Goal: Information Seeking & Learning: Learn about a topic

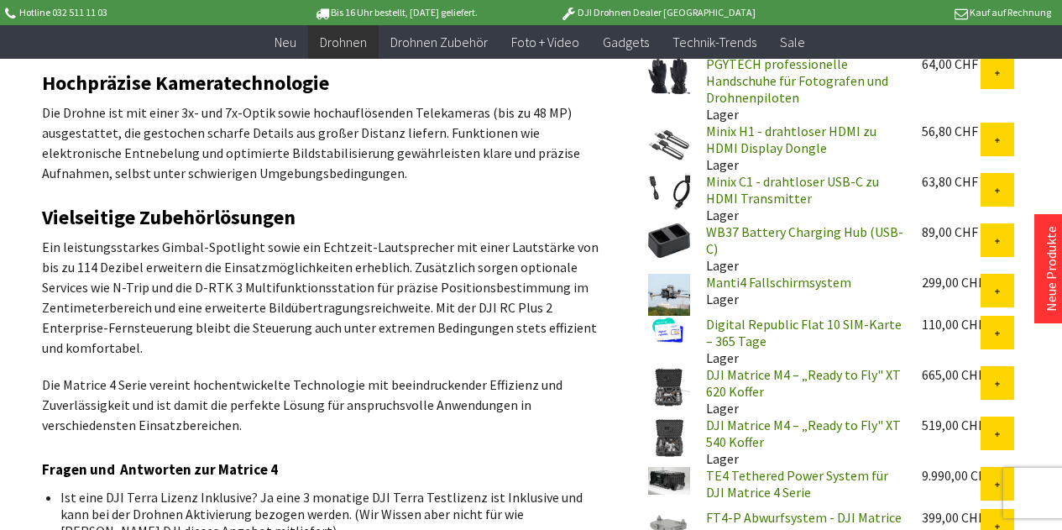
scroll to position [1259, 0]
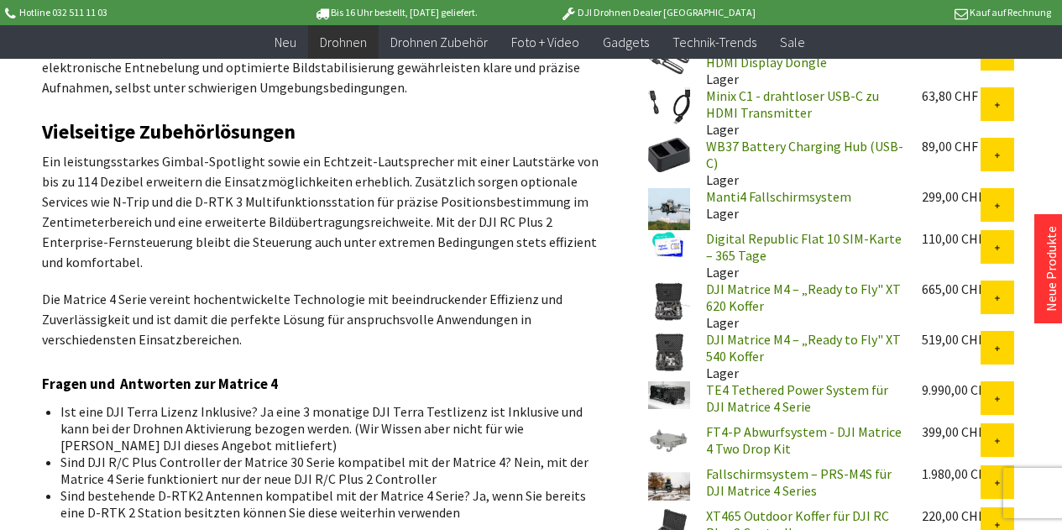
click at [680, 188] on img at bounding box center [669, 209] width 42 height 42
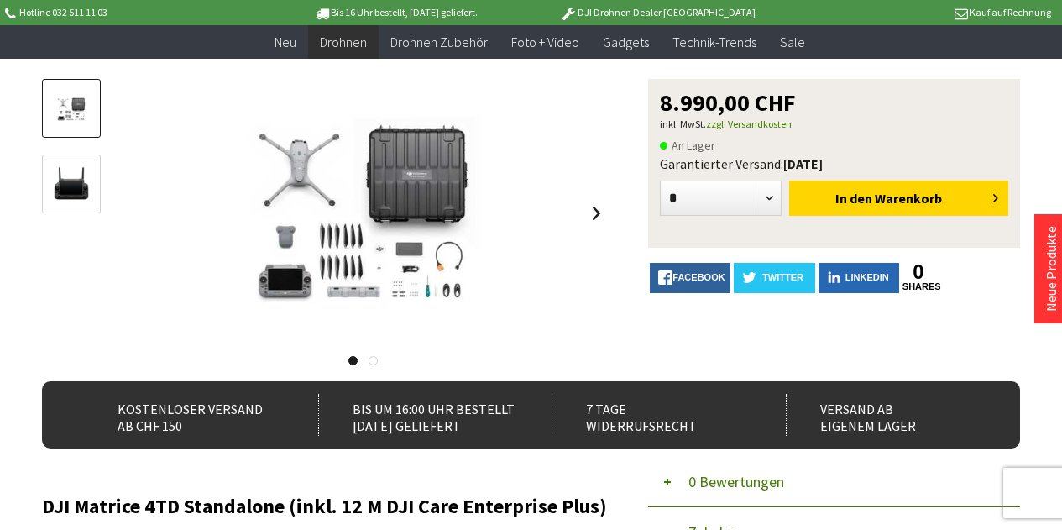
scroll to position [252, 0]
